Goal: Task Accomplishment & Management: Use online tool/utility

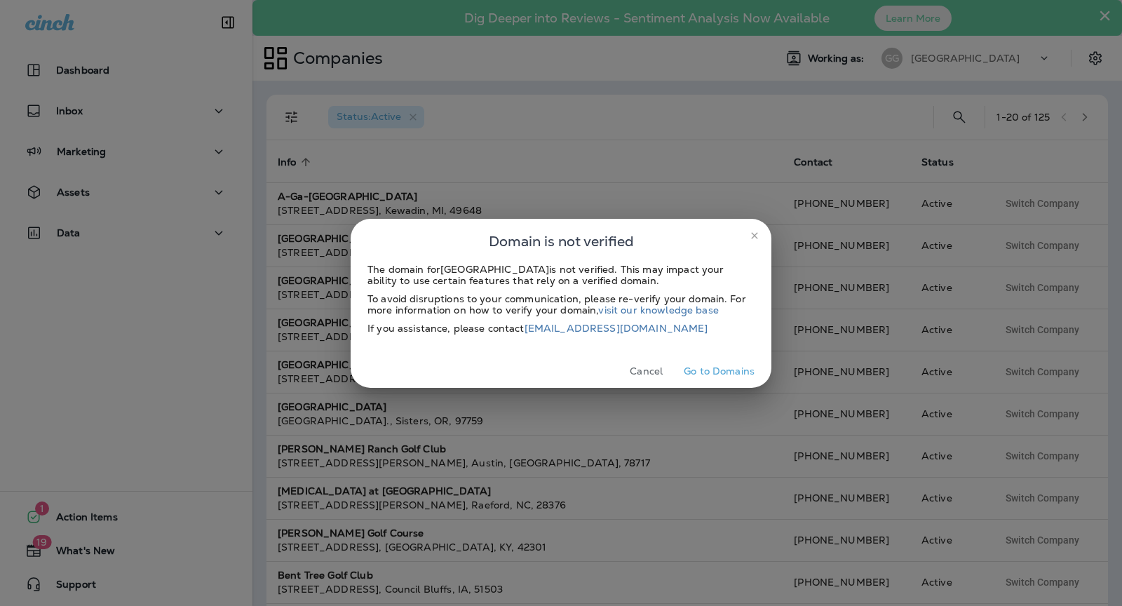
click at [728, 354] on div "The domain for Glenkerry Golf Course is not verified. This may impact your abil…" at bounding box center [561, 309] width 421 height 91
click at [726, 370] on button "Go to Domains" at bounding box center [719, 372] width 82 height 22
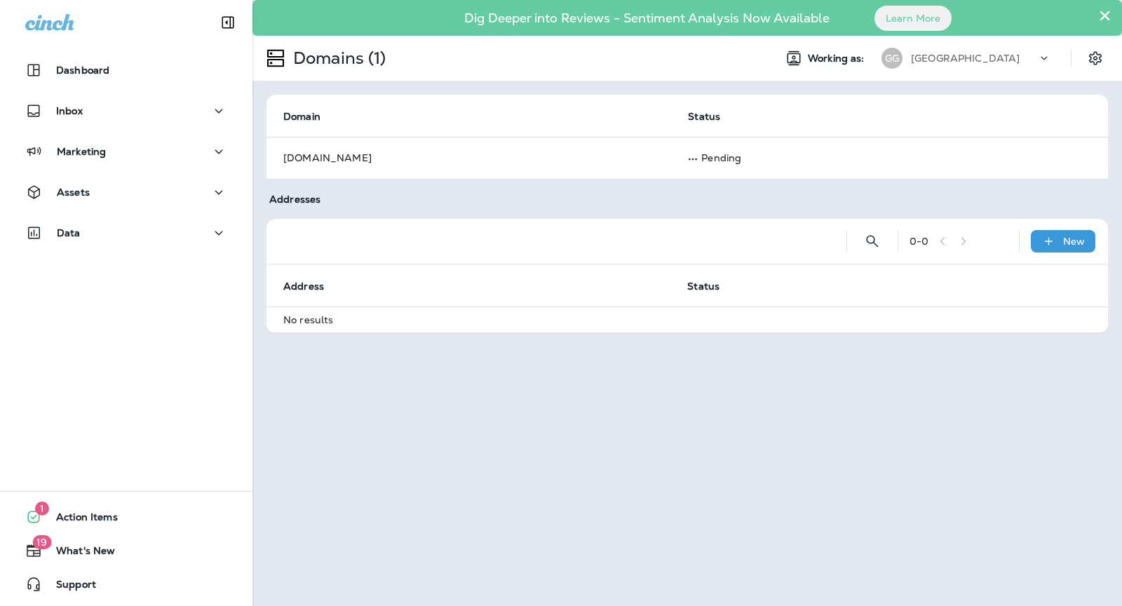
click at [969, 60] on p "Glenkerry Golf Course" at bounding box center [965, 58] width 109 height 11
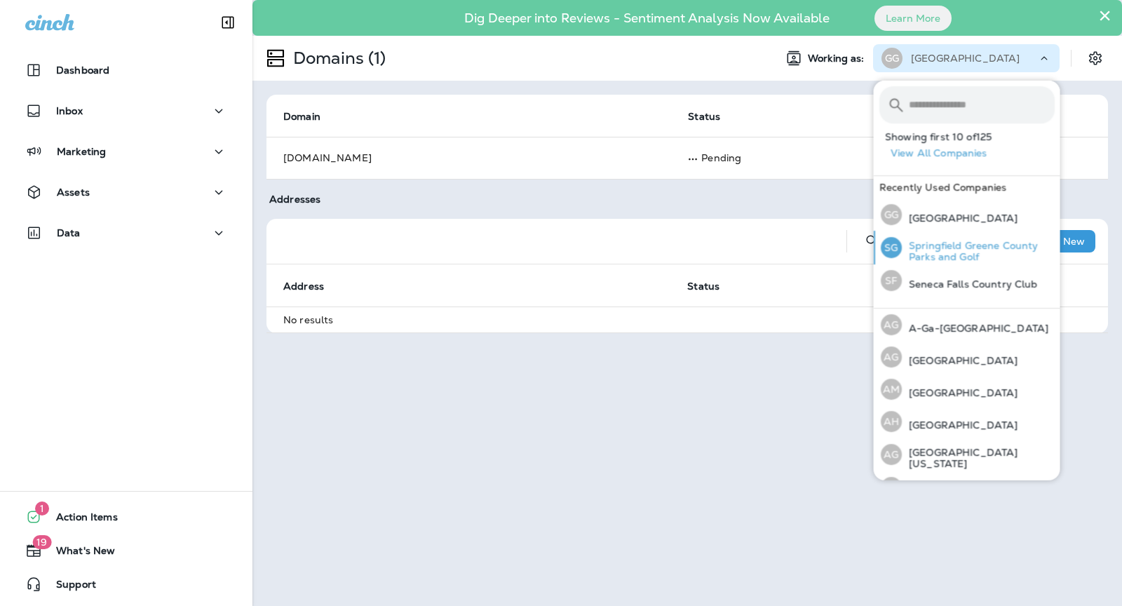
click at [956, 234] on div "SG Springfield Greene County Parks and Golf" at bounding box center [967, 248] width 185 height 34
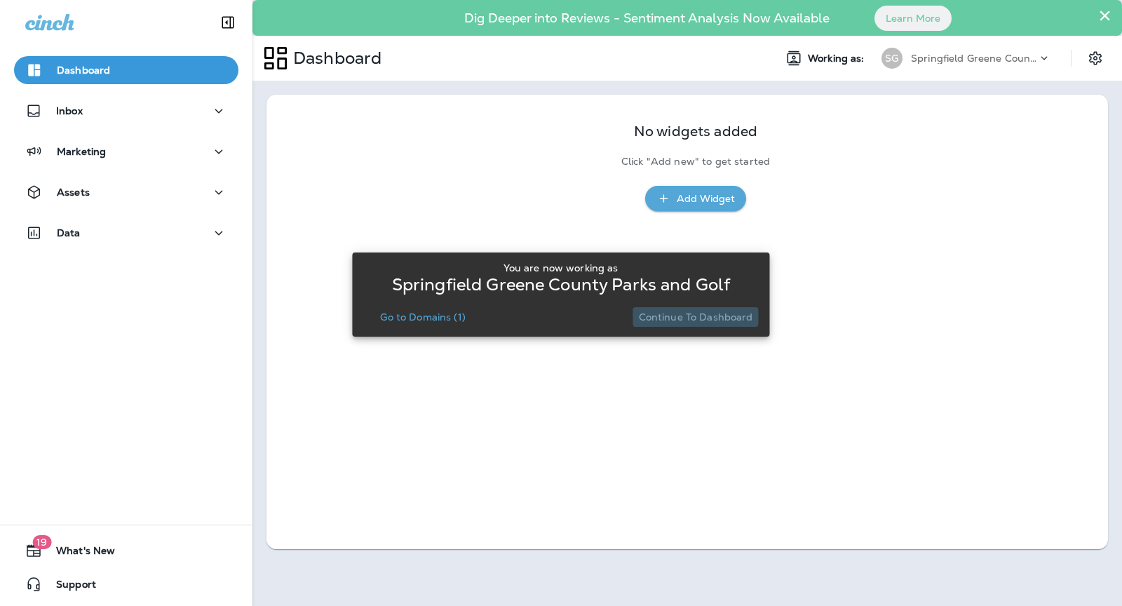
click at [706, 323] on p "Continue to Dashboard" at bounding box center [696, 316] width 114 height 11
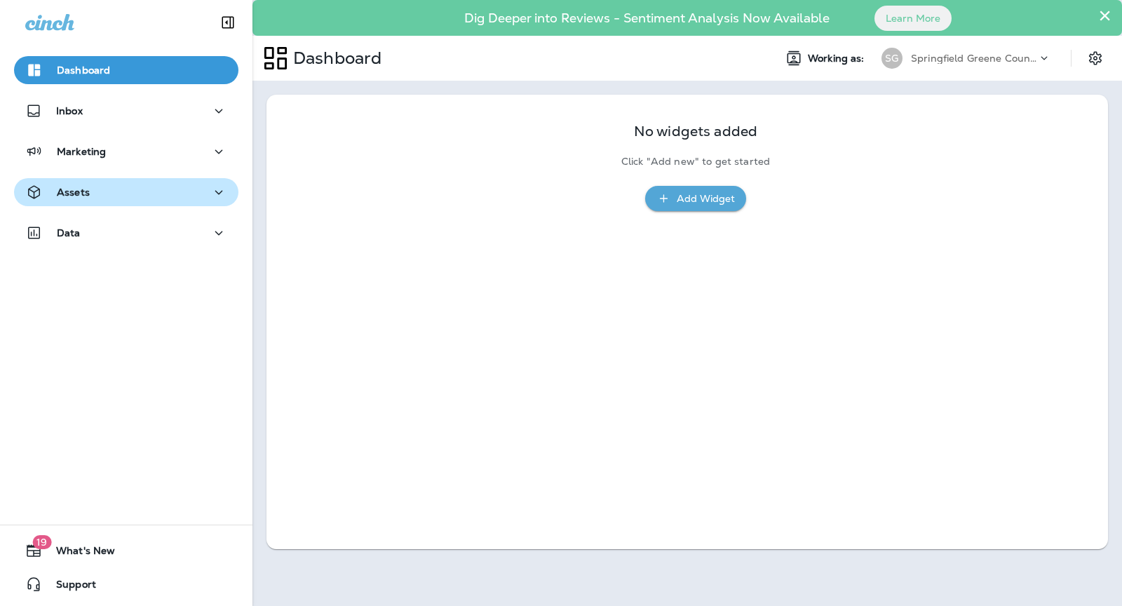
click at [128, 181] on button "Assets" at bounding box center [126, 192] width 224 height 28
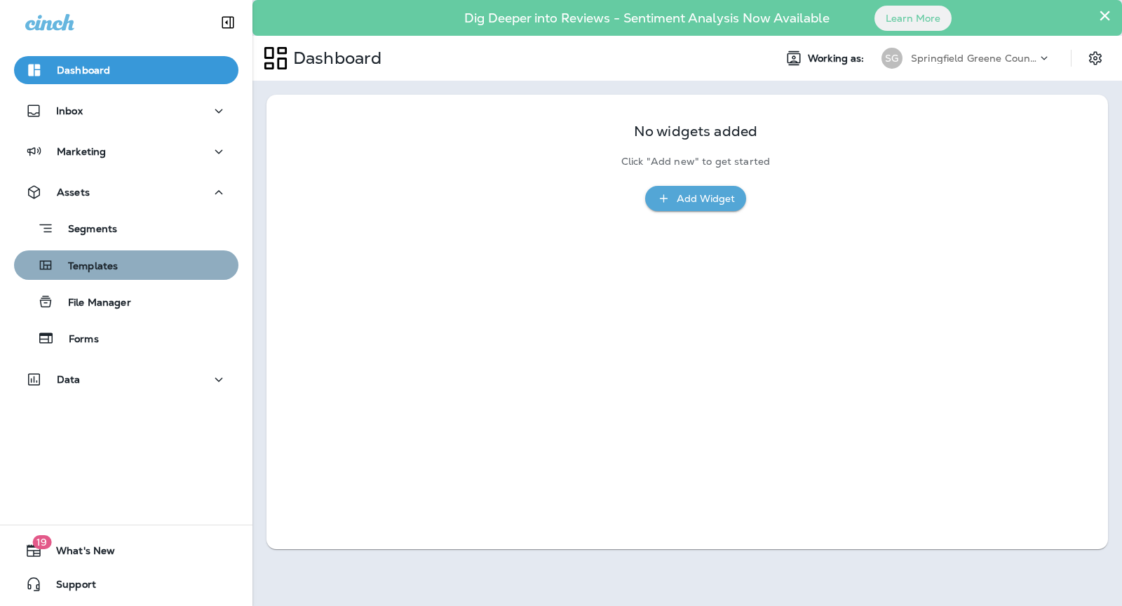
click at [147, 270] on div "Templates" at bounding box center [126, 265] width 213 height 21
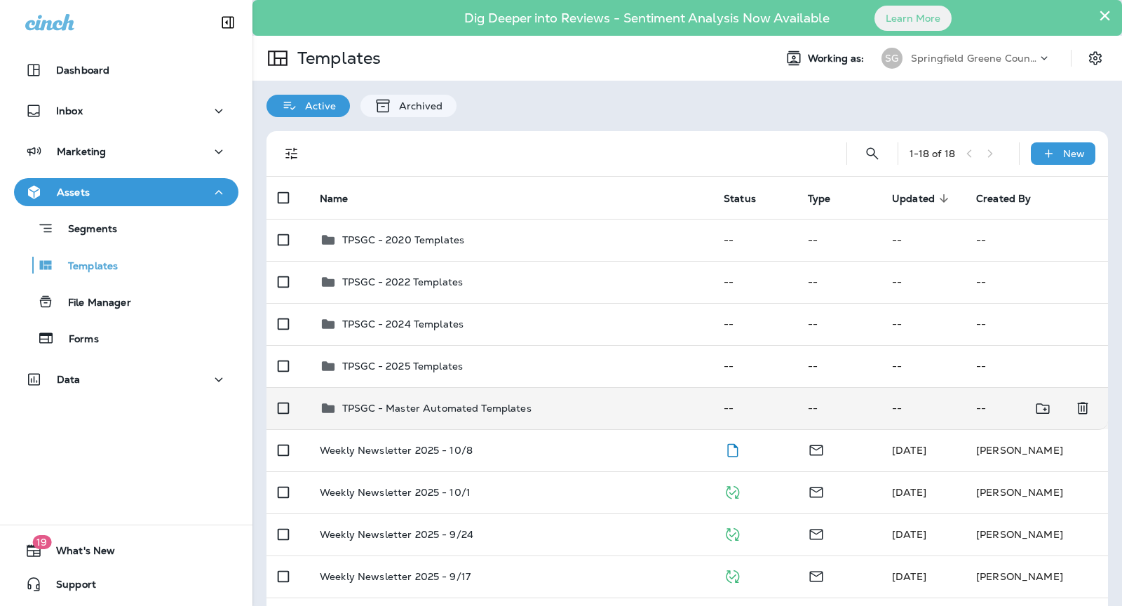
scroll to position [38, 0]
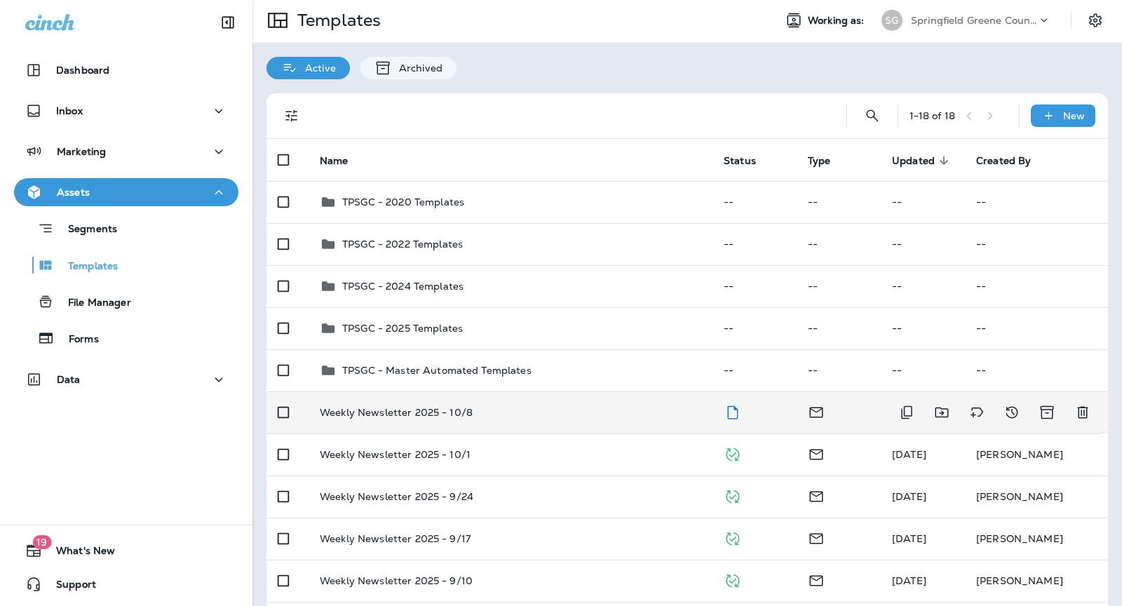
click at [564, 421] on td "Weekly Newsletter 2025 - 10/8" at bounding box center [511, 412] width 404 height 42
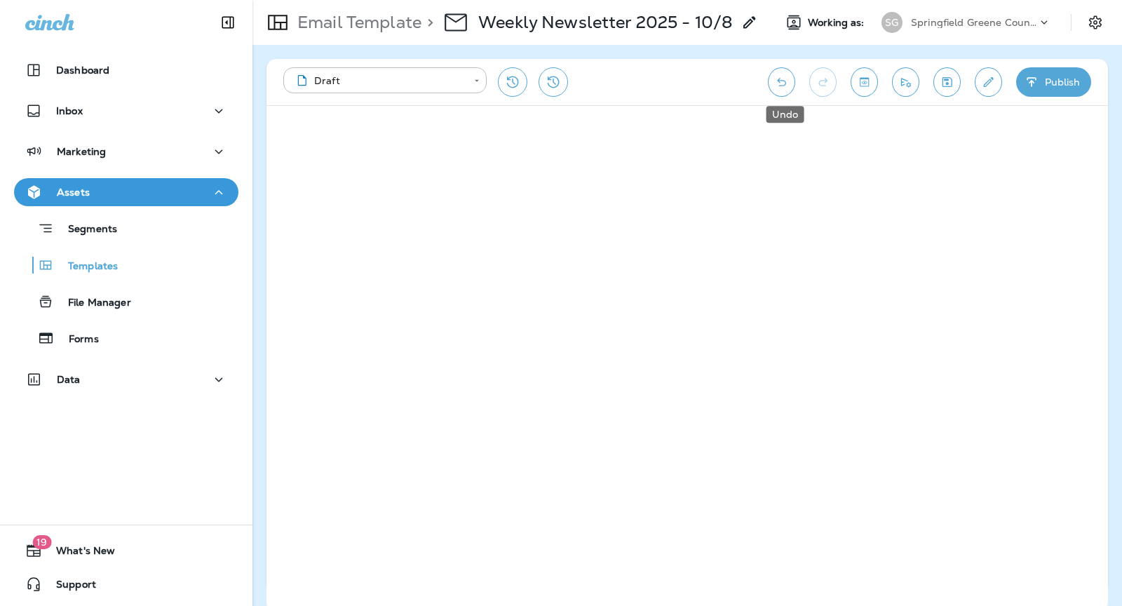
click at [784, 76] on icon "Undo" at bounding box center [781, 82] width 15 height 14
click at [822, 80] on icon "Redo" at bounding box center [823, 82] width 15 height 14
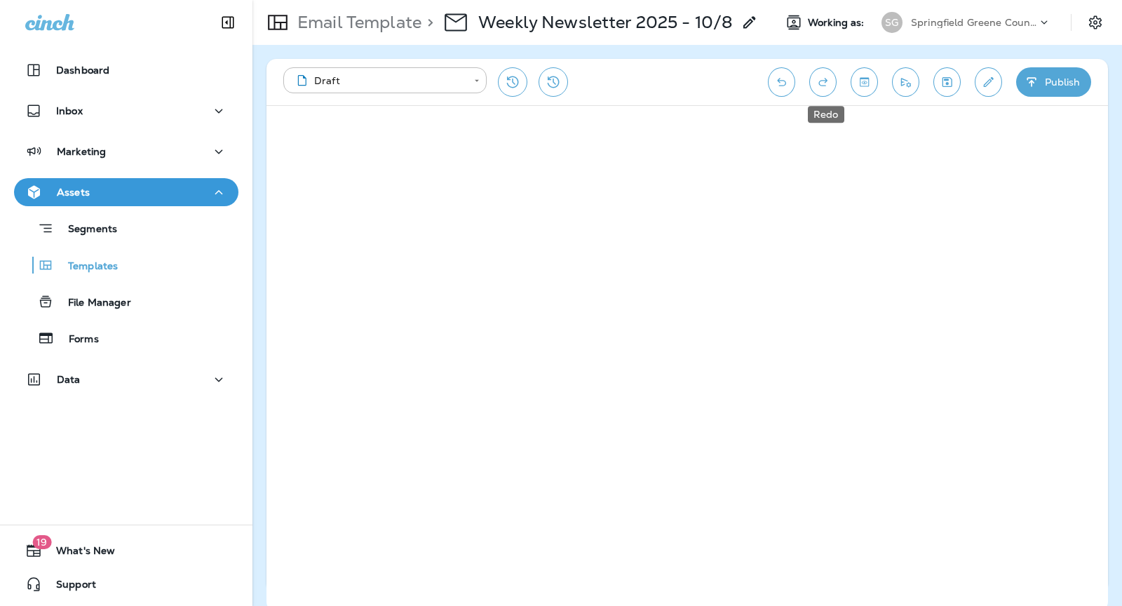
click at [822, 80] on icon "Redo" at bounding box center [823, 82] width 15 height 14
click at [780, 82] on icon "Undo" at bounding box center [781, 82] width 15 height 14
click at [902, 80] on icon "Send test email" at bounding box center [906, 82] width 15 height 14
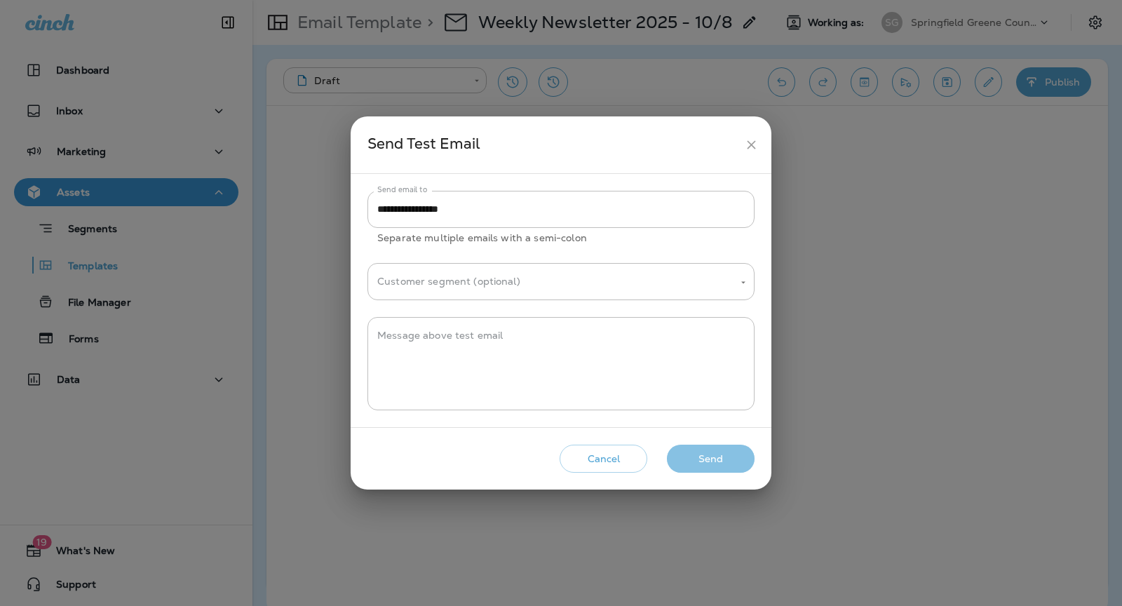
click at [714, 457] on button "Send" at bounding box center [711, 459] width 88 height 29
